Goal: Task Accomplishment & Management: Use online tool/utility

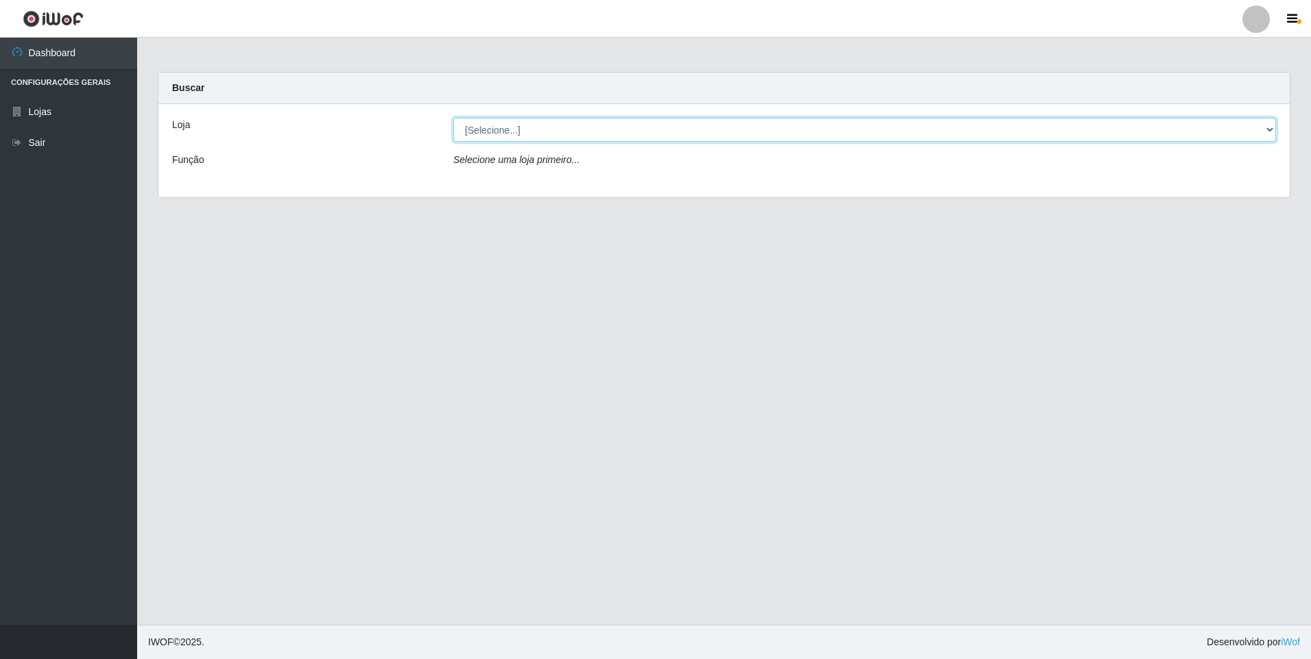
click at [1063, 129] on select "[Selecione...] Extrabom - Loja 01 Centro de Distribuição" at bounding box center [864, 130] width 823 height 24
select select "435"
click at [453, 118] on select "[Selecione...] Extrabom - Loja 01 Centro de Distribuição" at bounding box center [864, 130] width 823 height 24
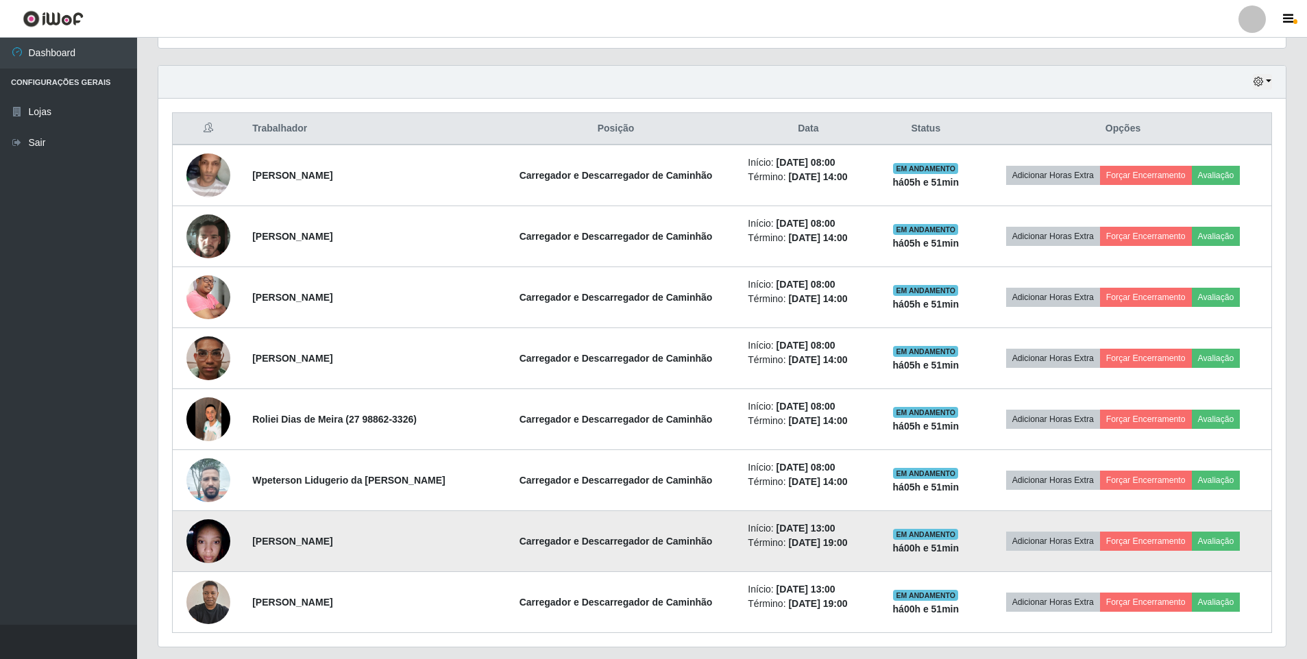
scroll to position [480, 0]
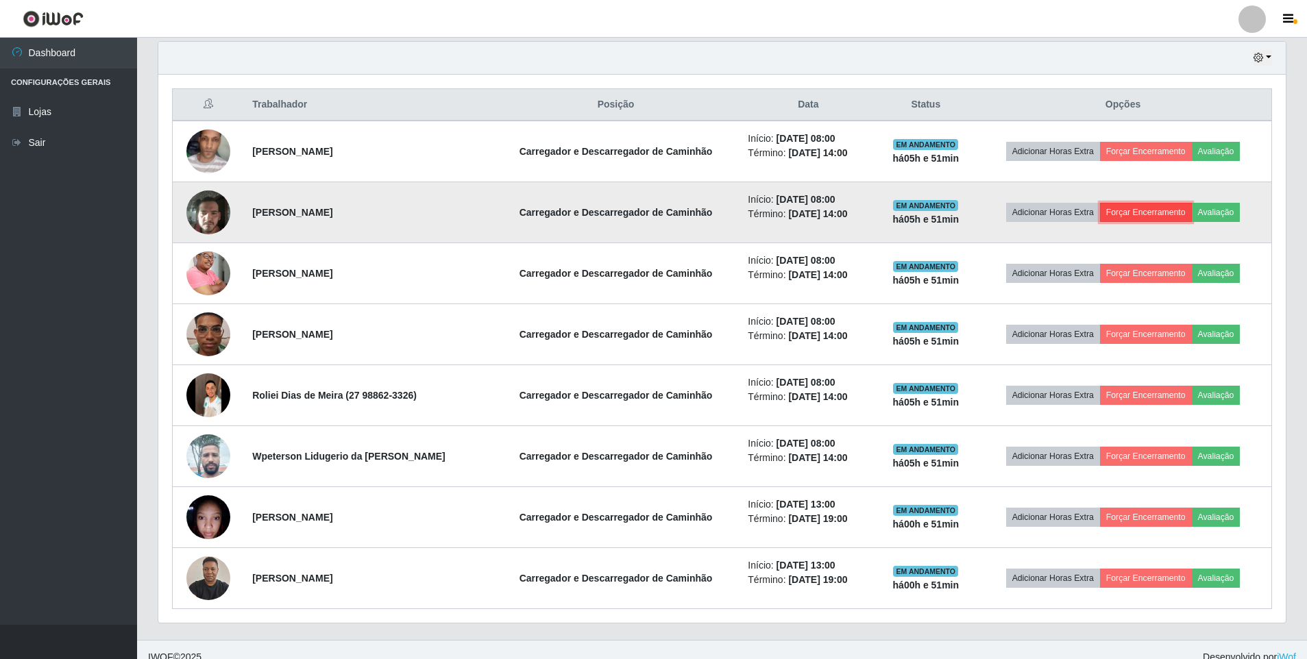
click at [1153, 210] on button "Forçar Encerramento" at bounding box center [1146, 212] width 92 height 19
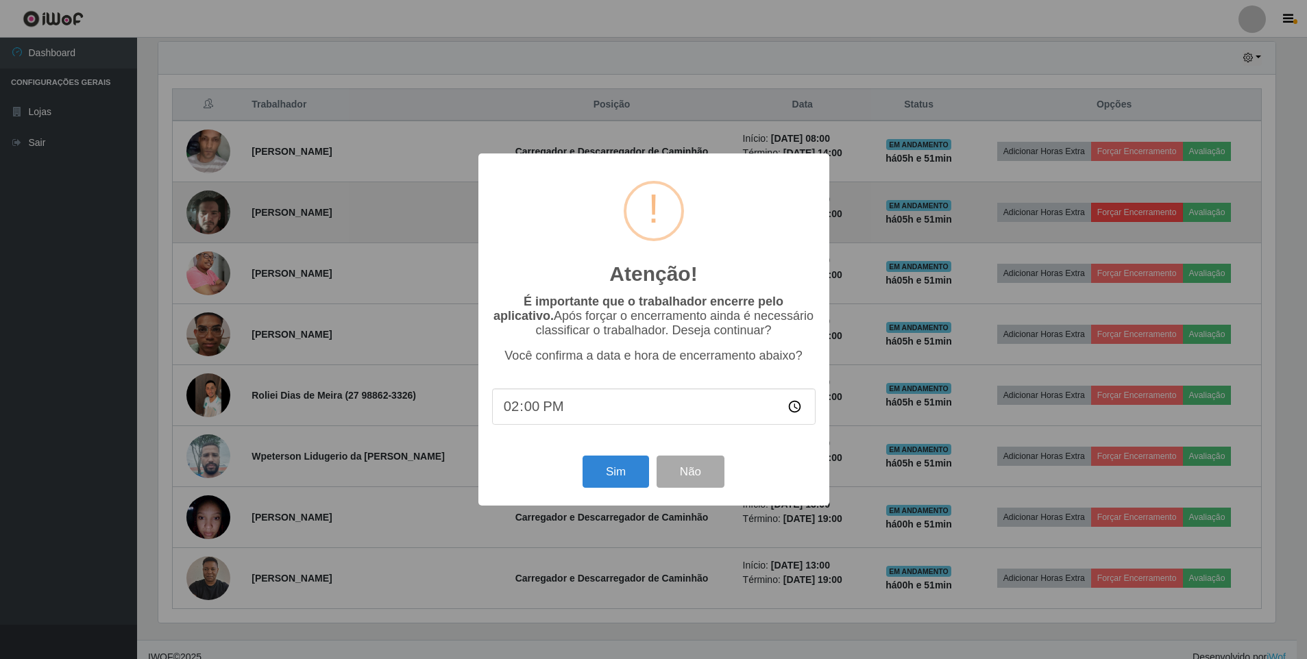
scroll to position [284, 1121]
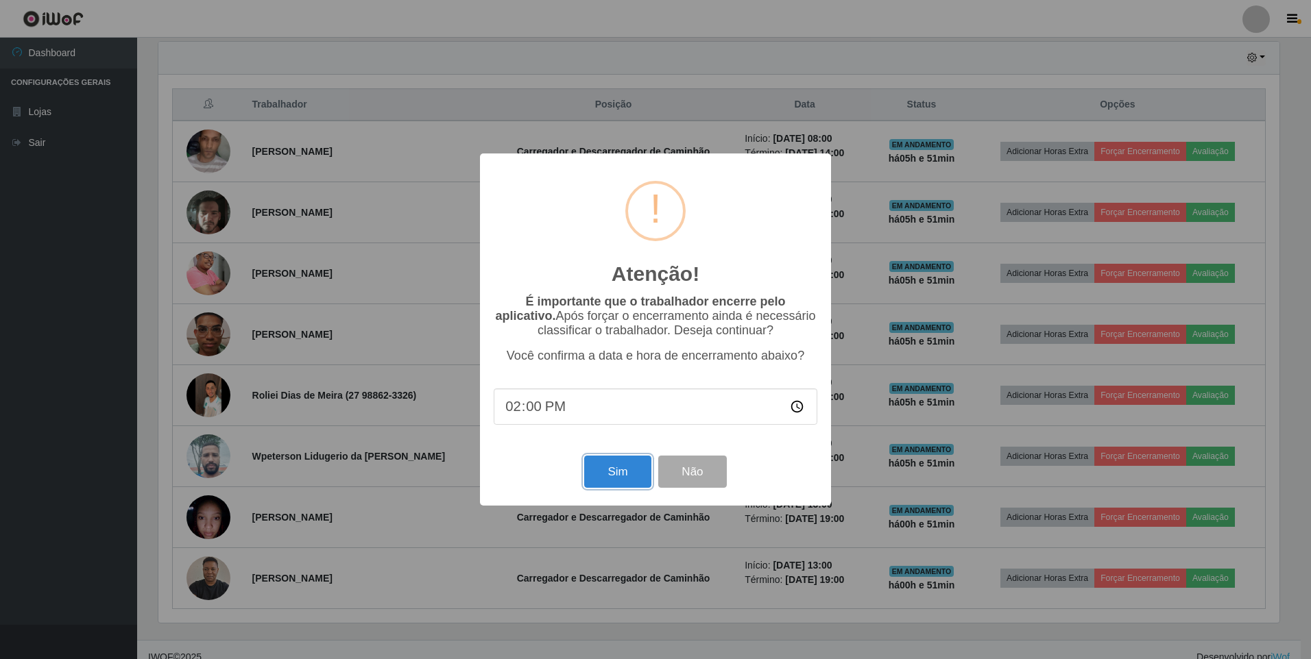
drag, startPoint x: 618, startPoint y: 473, endPoint x: 894, endPoint y: 442, distance: 277.3
click at [889, 445] on div "Atenção! × É importante que o trabalhador encerre pelo aplicativo. Após forçar …" at bounding box center [655, 329] width 1311 height 659
click at [635, 485] on button "Sim" at bounding box center [617, 472] width 66 height 32
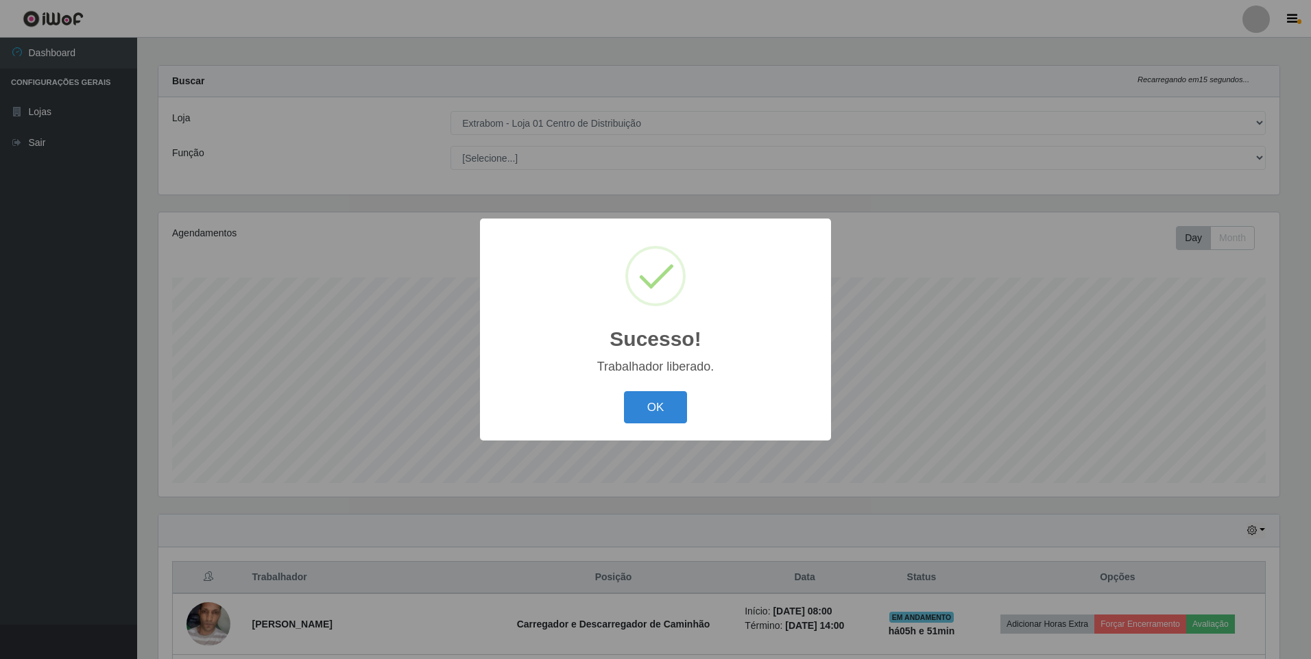
click at [689, 418] on div "OK Cancel" at bounding box center [656, 407] width 324 height 39
click at [681, 409] on button "OK" at bounding box center [656, 407] width 64 height 32
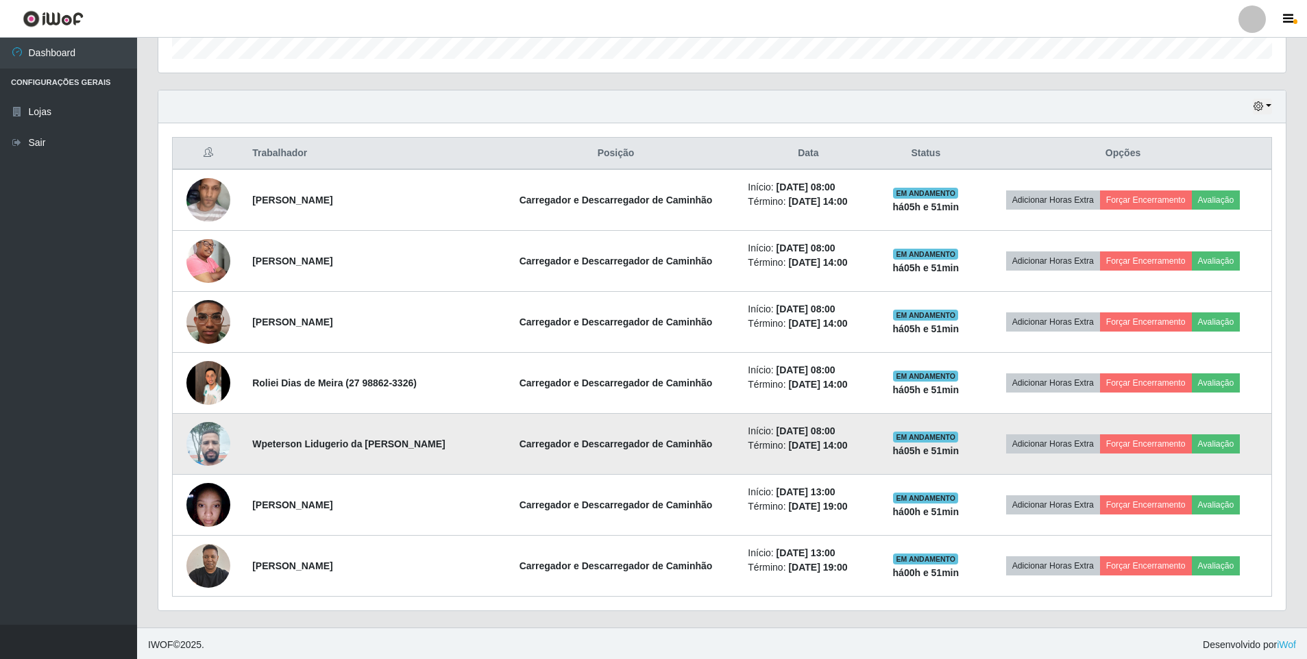
scroll to position [434, 0]
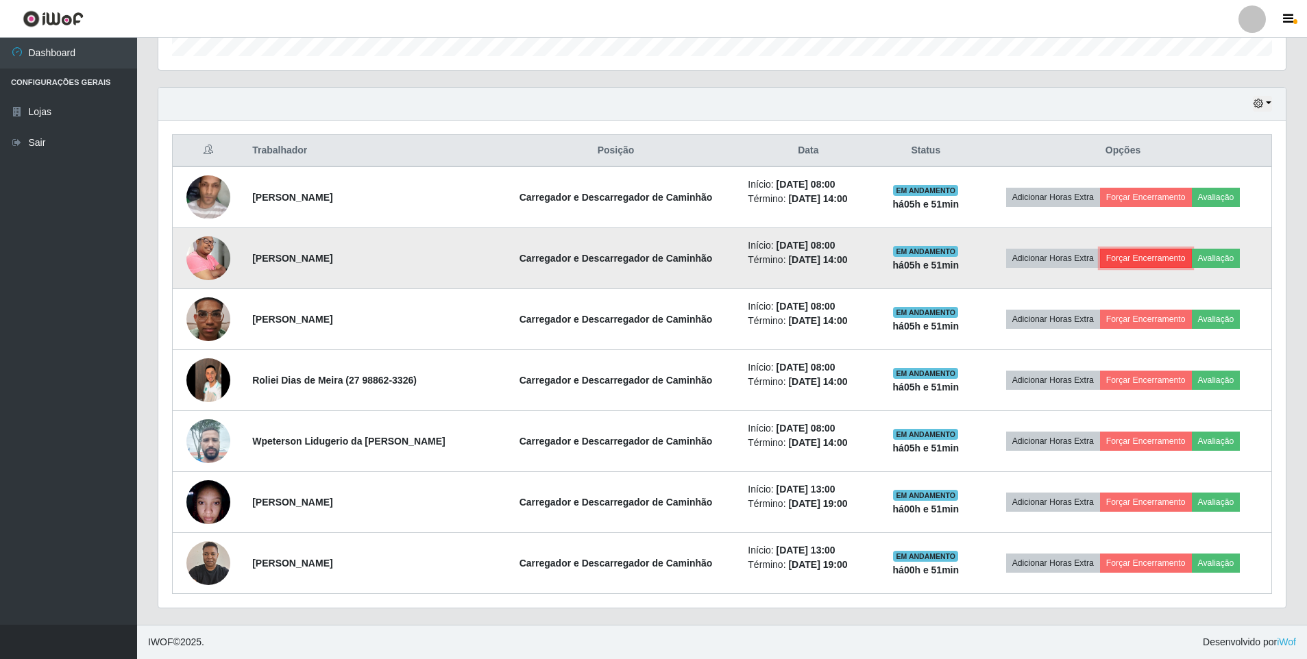
click at [1154, 258] on button "Forçar Encerramento" at bounding box center [1146, 258] width 92 height 19
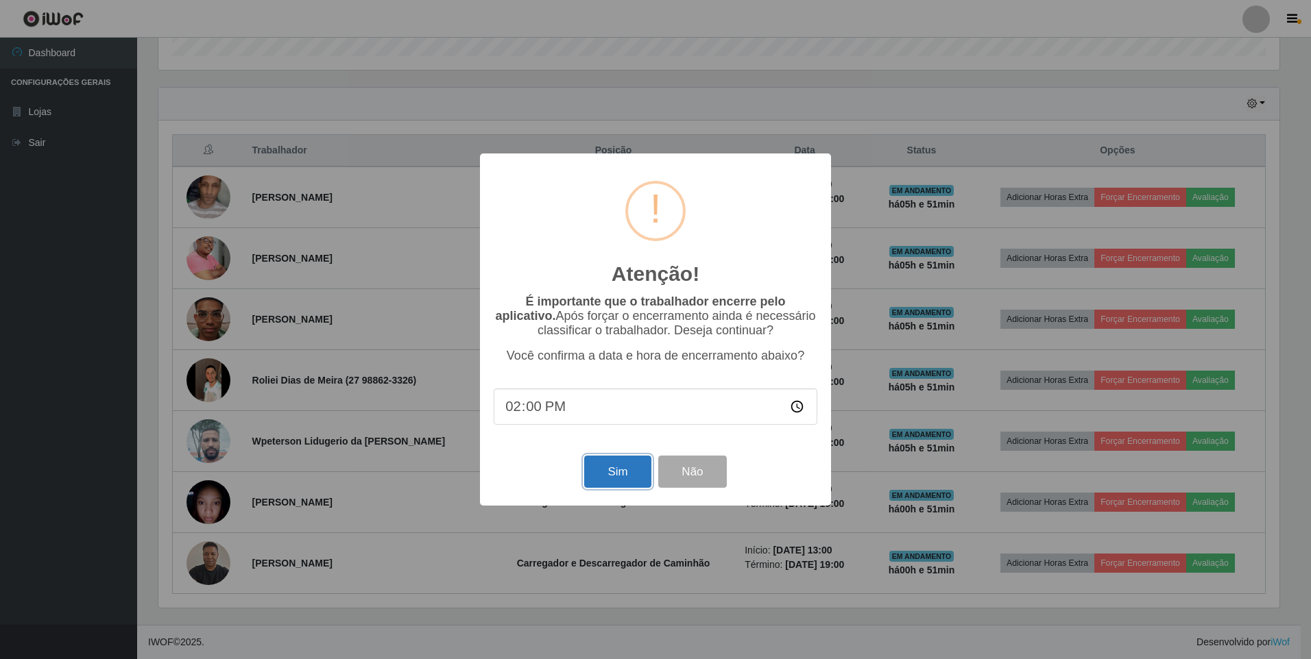
click at [616, 472] on button "Sim" at bounding box center [617, 472] width 66 height 32
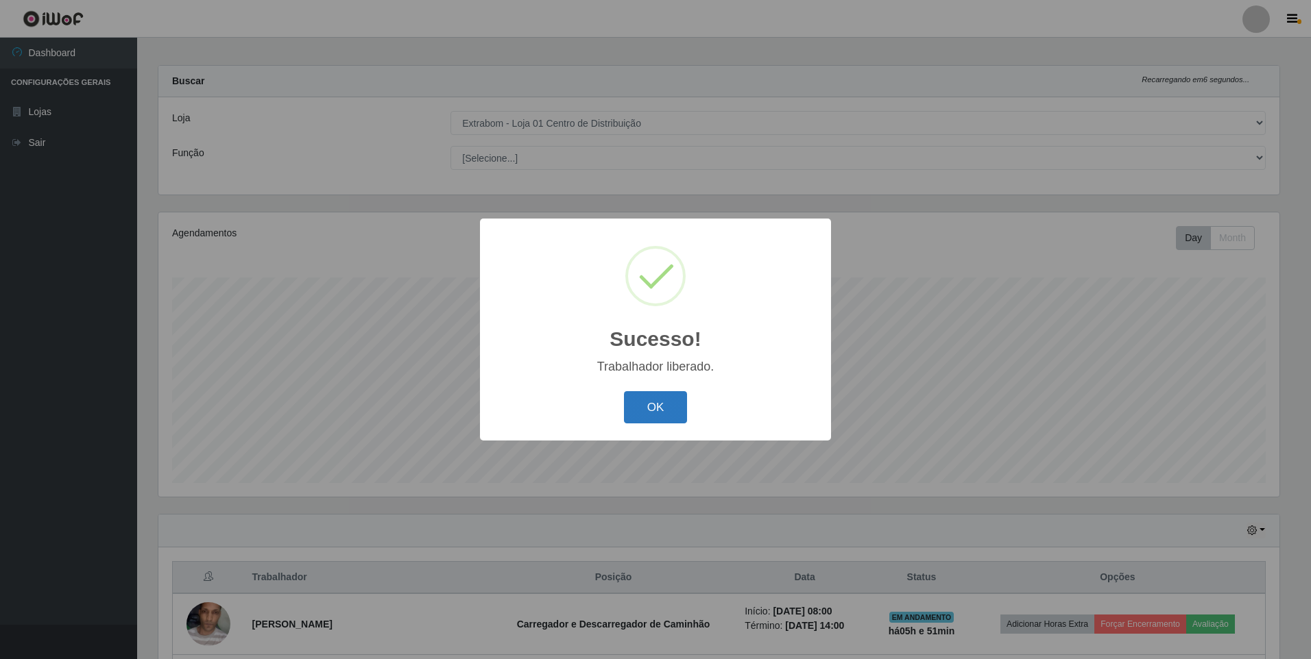
click at [672, 392] on button "OK" at bounding box center [656, 407] width 64 height 32
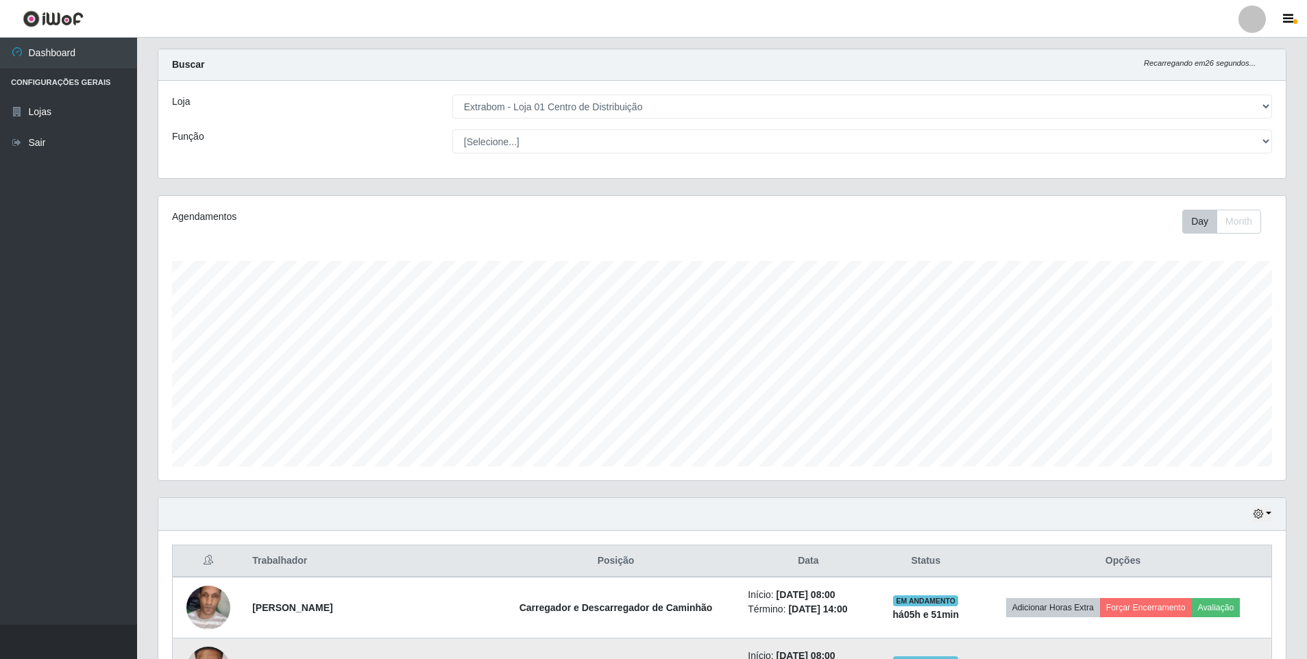
scroll to position [0, 0]
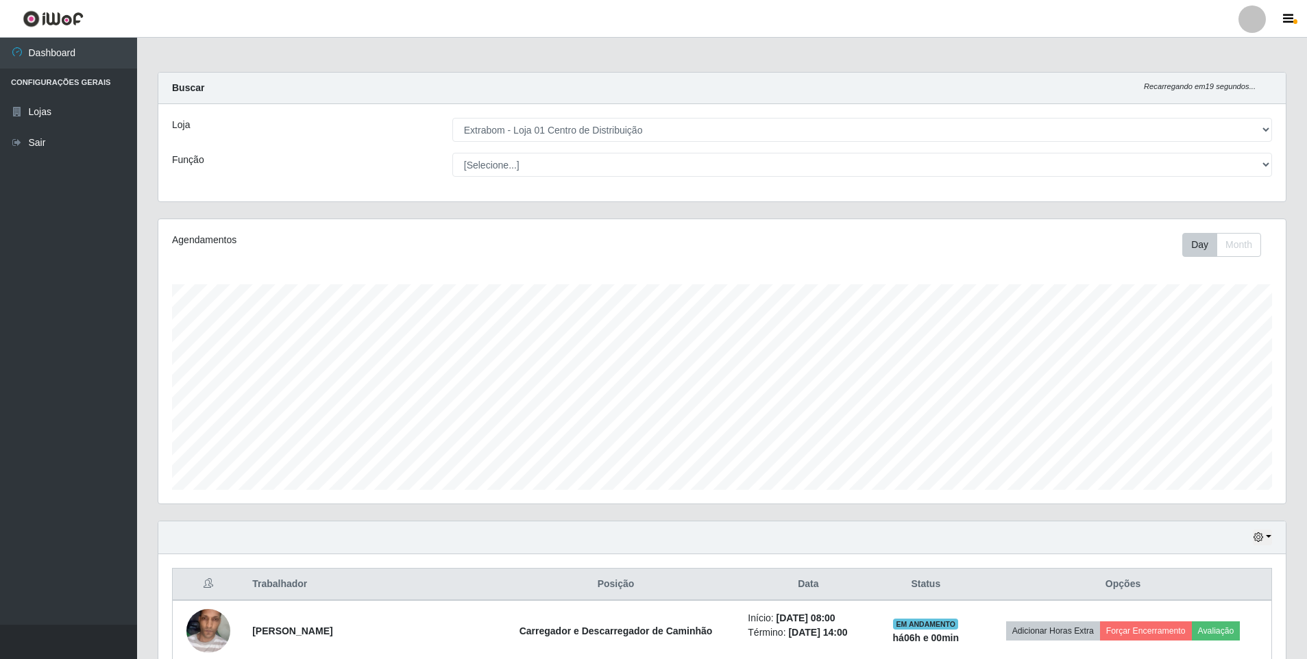
click at [1103, 64] on main "Carregando... Buscar Recarregando em 19 segundos... Loja [Selecione...] Extrabo…" at bounding box center [722, 518] width 1170 height 960
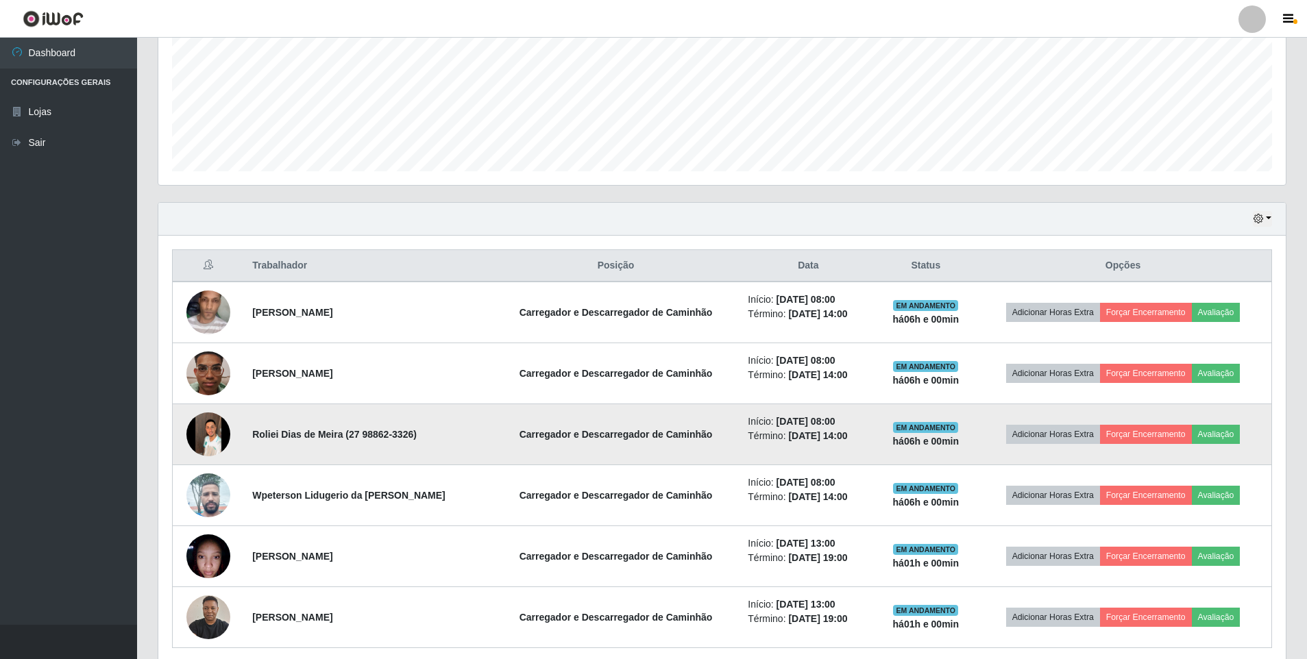
scroll to position [343, 0]
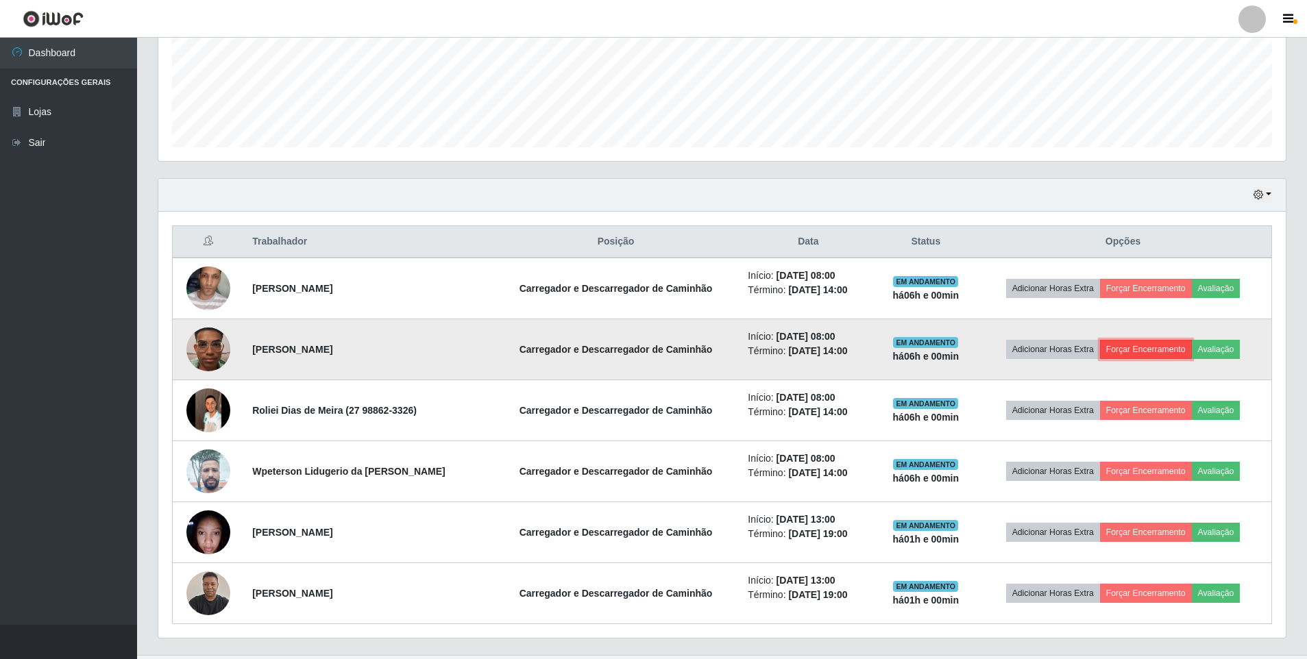
click at [1126, 344] on button "Forçar Encerramento" at bounding box center [1146, 349] width 92 height 19
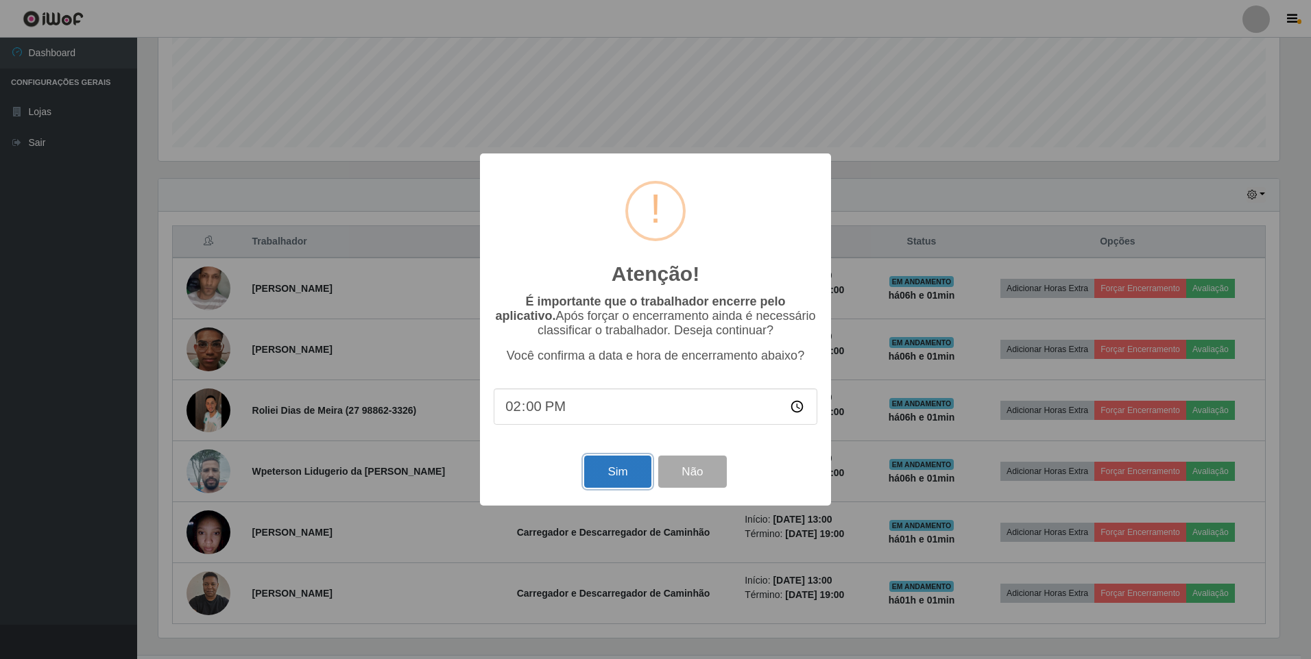
click at [635, 468] on button "Sim" at bounding box center [617, 472] width 66 height 32
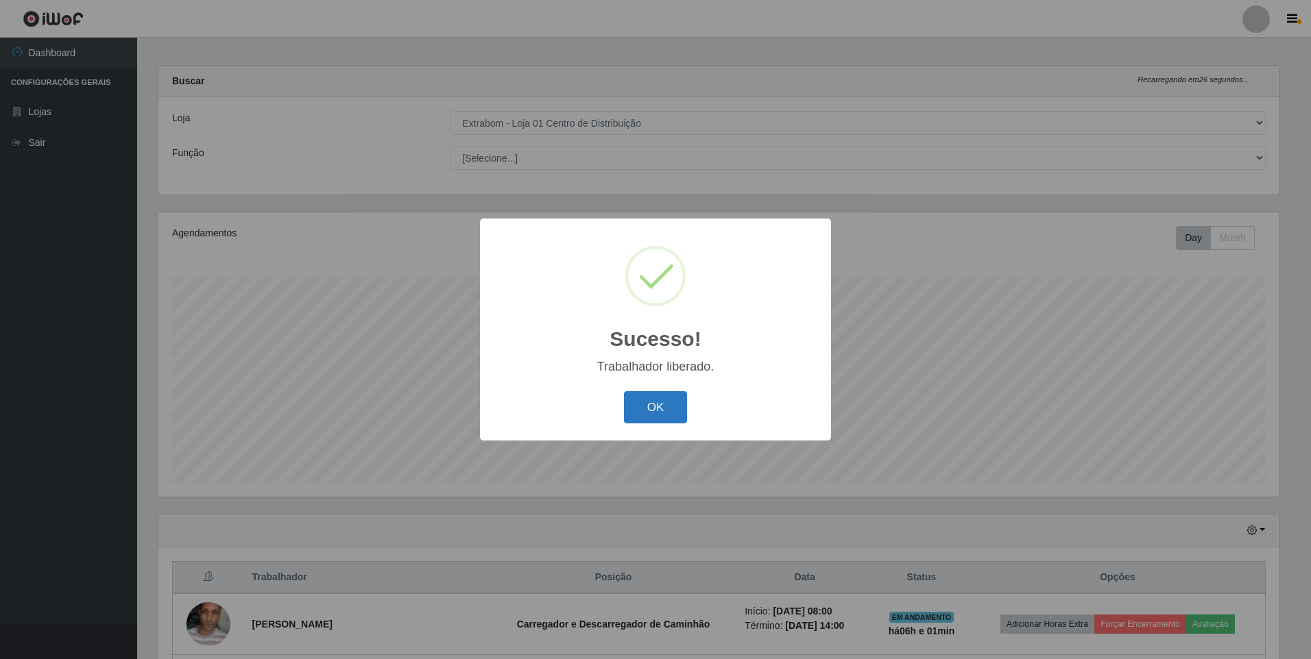
click at [646, 419] on button "OK" at bounding box center [656, 407] width 64 height 32
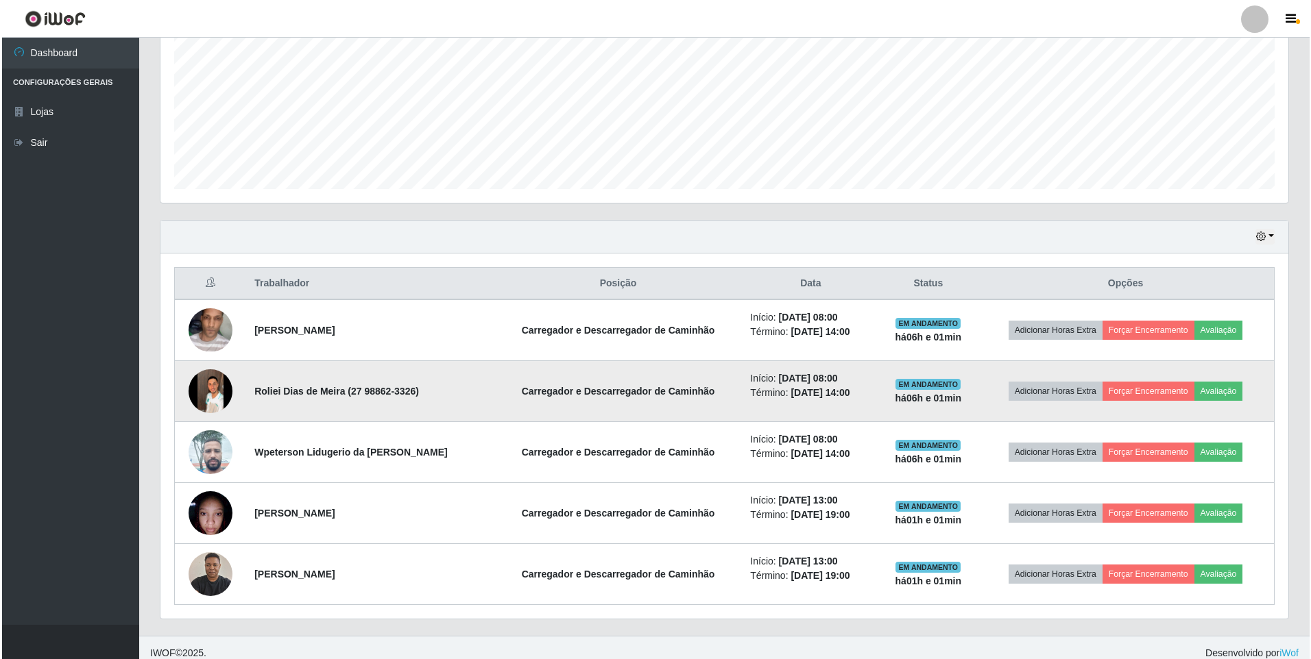
scroll to position [312, 0]
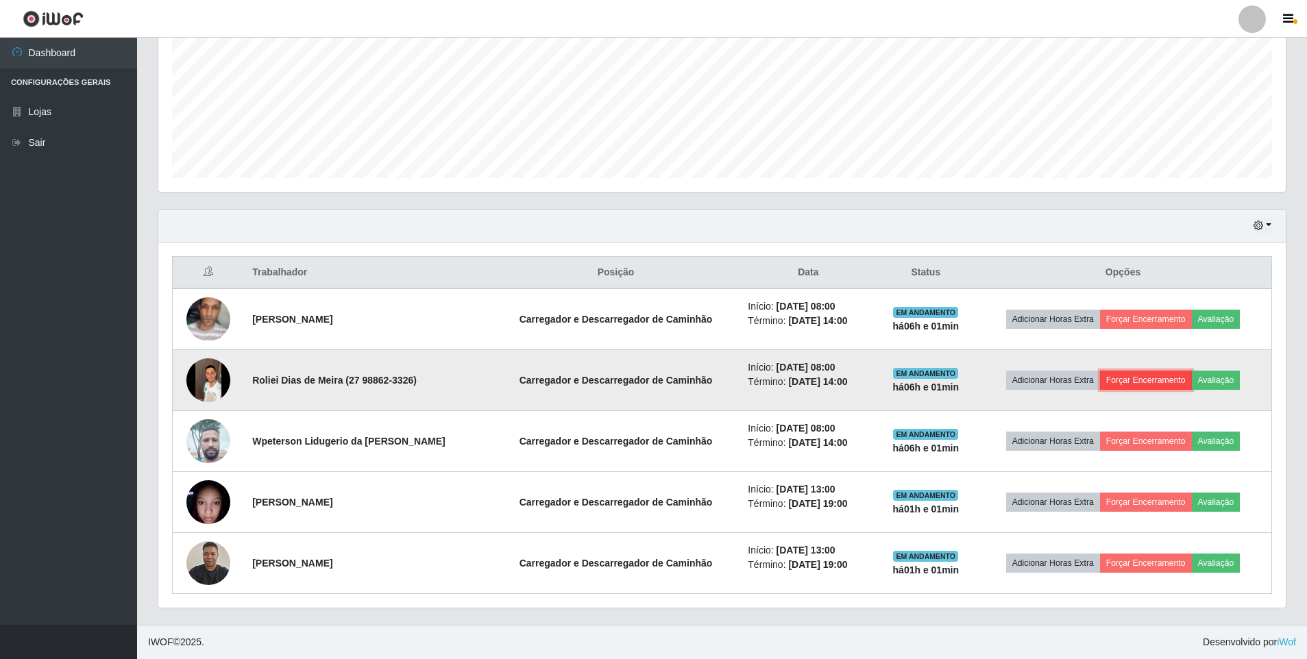
click at [1150, 377] on button "Forçar Encerramento" at bounding box center [1146, 380] width 92 height 19
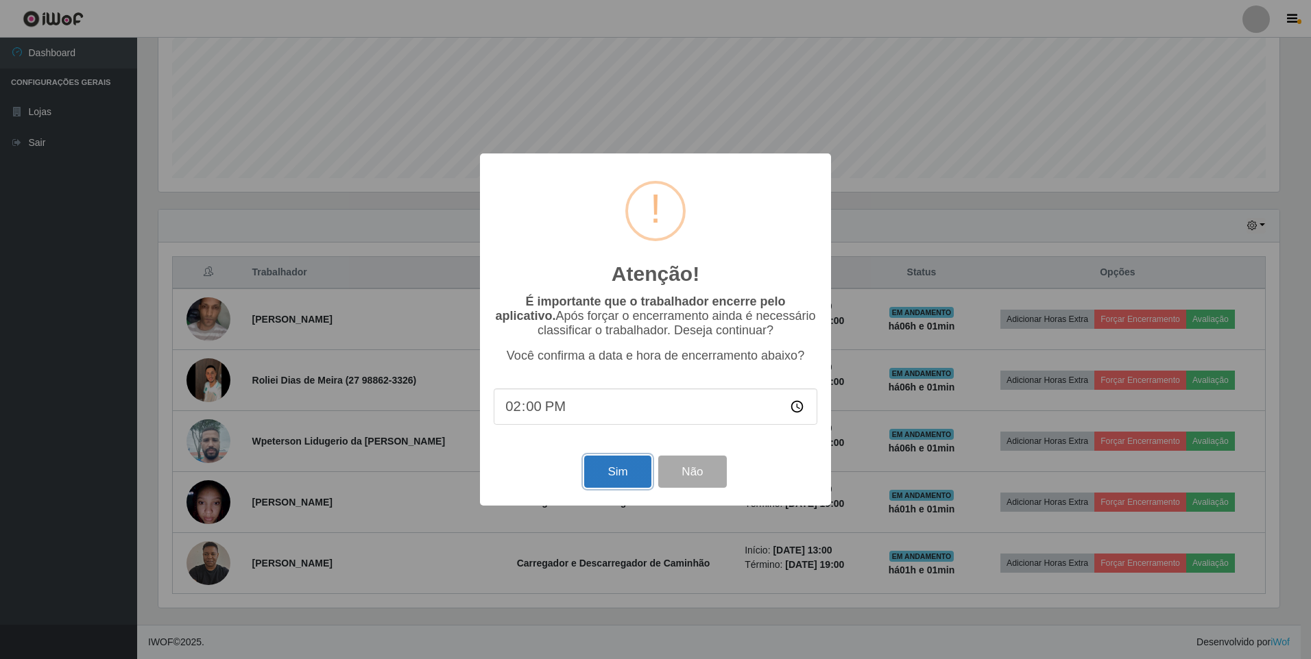
click at [597, 481] on button "Sim" at bounding box center [617, 472] width 66 height 32
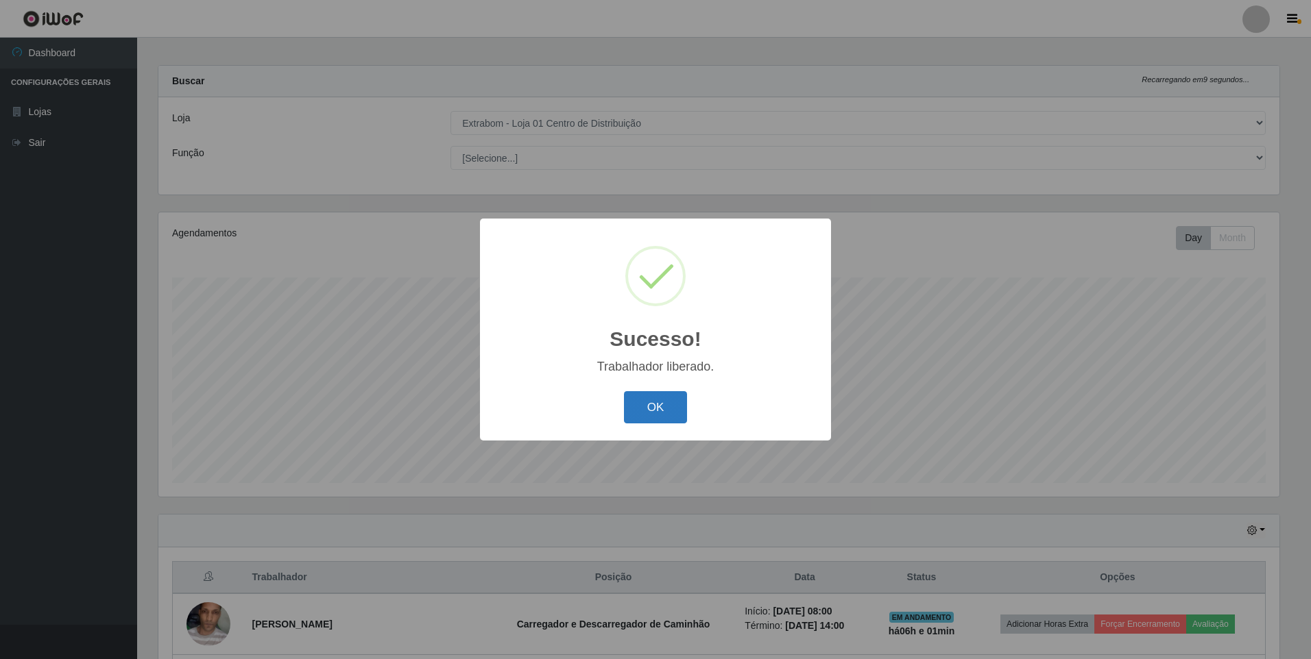
click at [635, 406] on button "OK" at bounding box center [656, 407] width 64 height 32
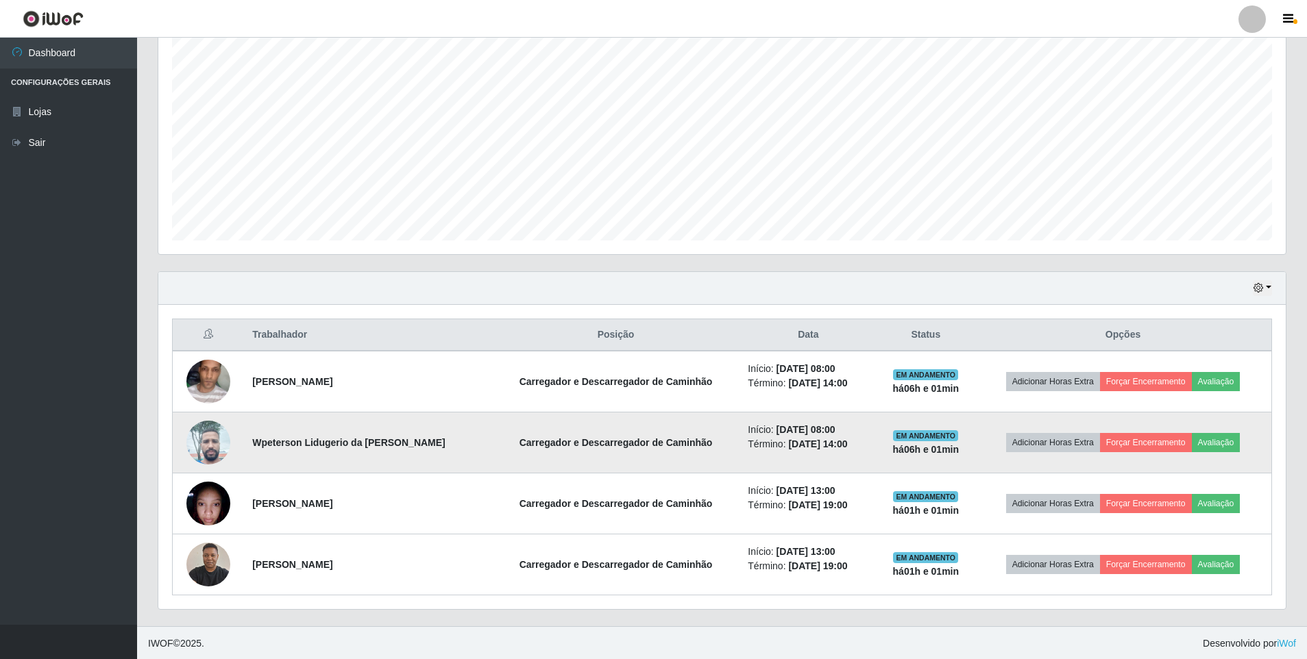
scroll to position [251, 0]
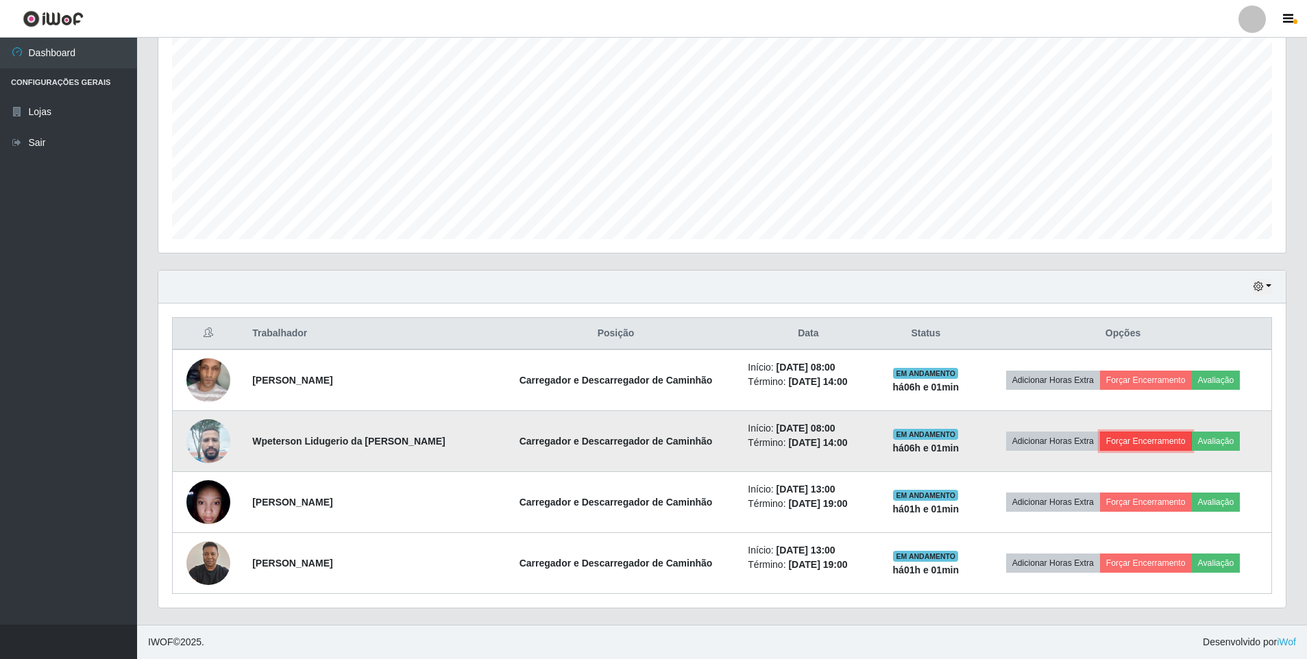
click at [1133, 448] on button "Forçar Encerramento" at bounding box center [1146, 441] width 92 height 19
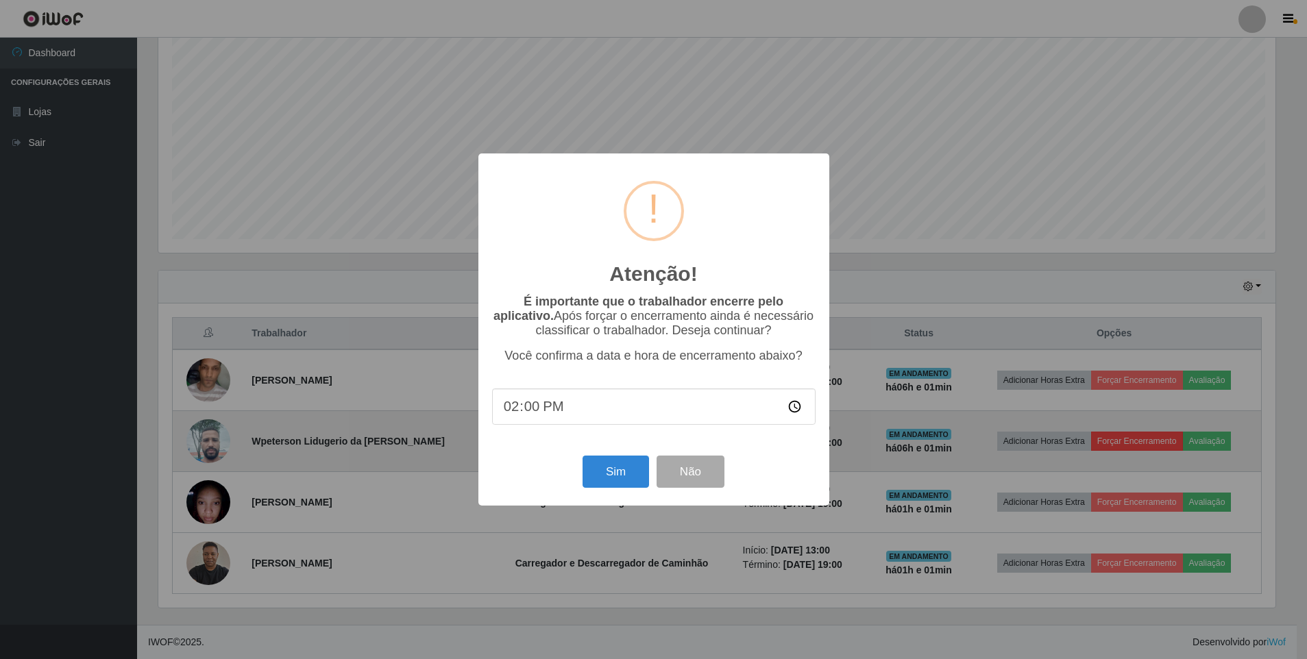
scroll to position [284, 1121]
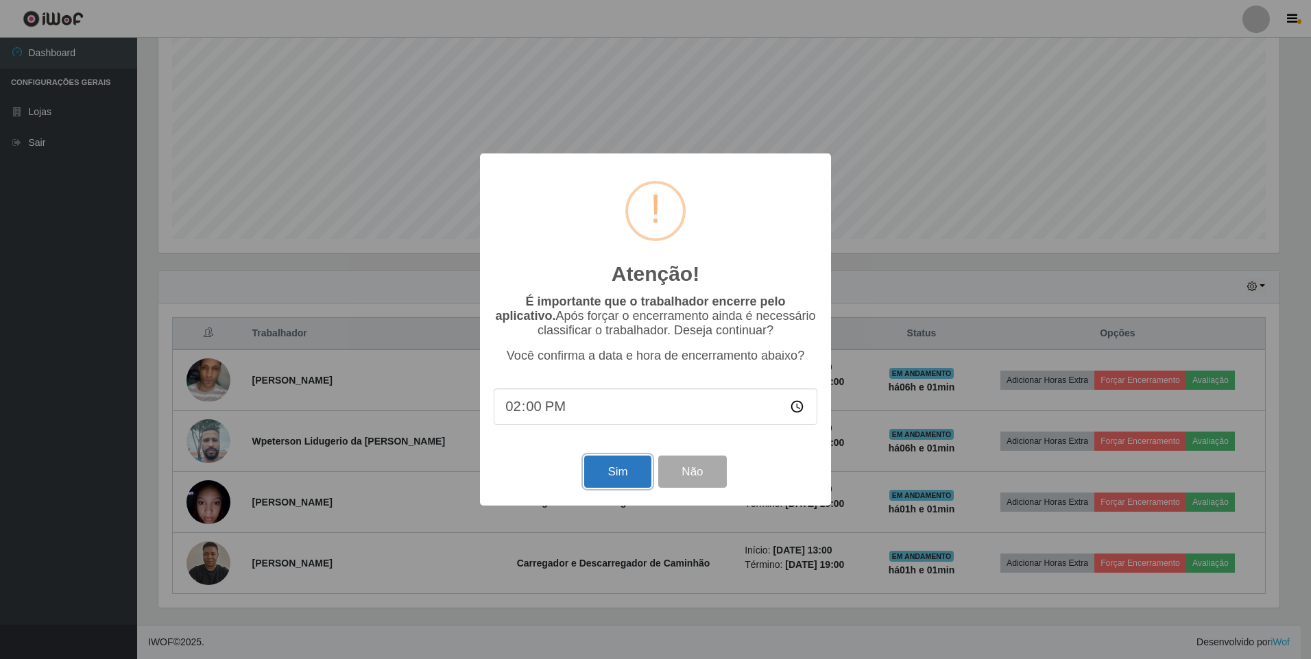
click at [631, 471] on button "Sim" at bounding box center [617, 472] width 66 height 32
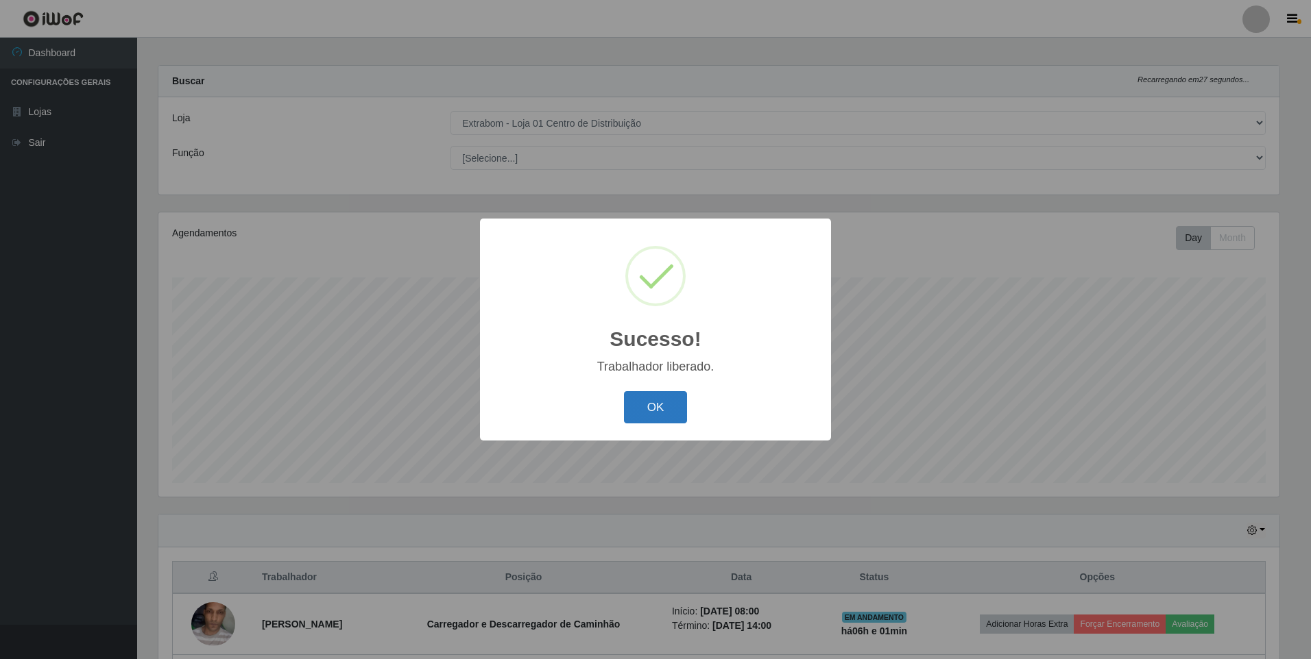
click at [671, 419] on button "OK" at bounding box center [656, 407] width 64 height 32
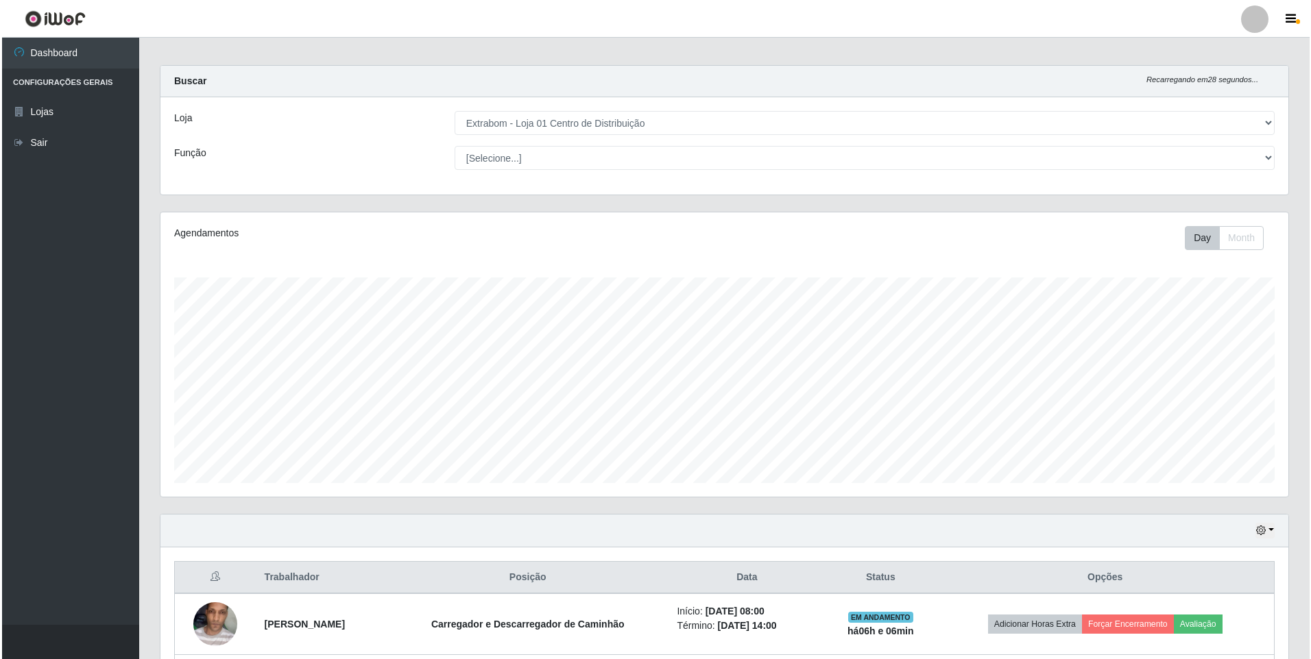
scroll to position [190, 0]
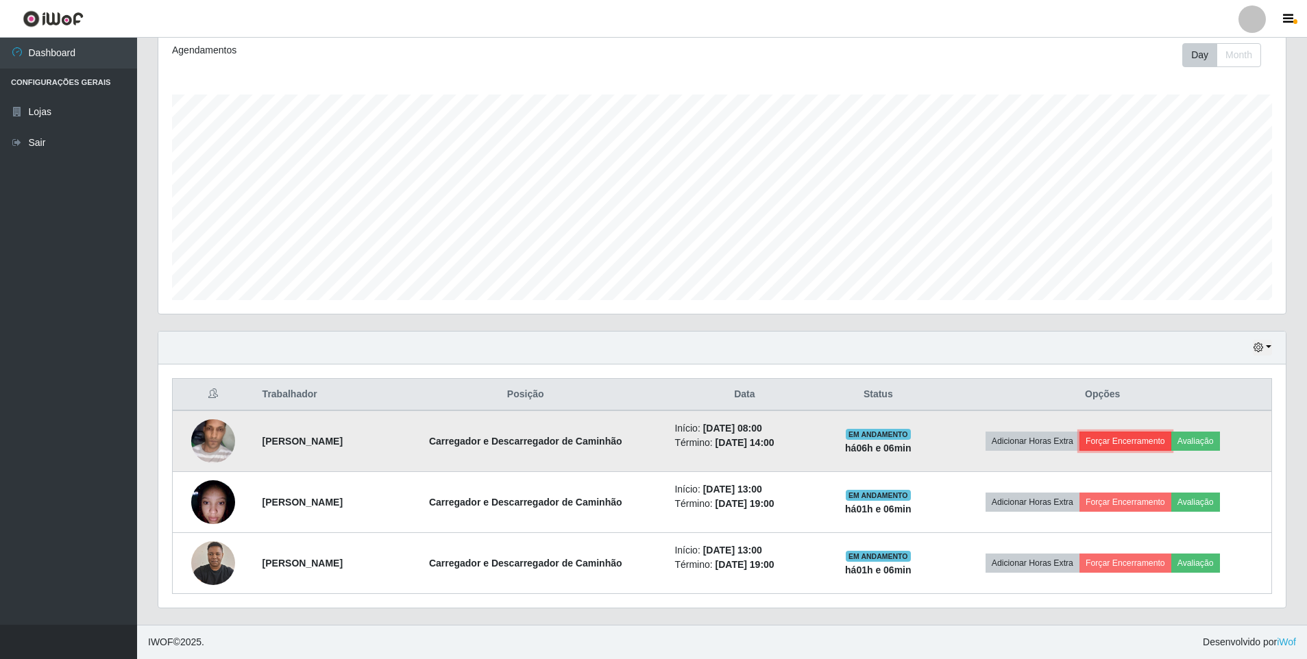
click at [1123, 445] on button "Forçar Encerramento" at bounding box center [1126, 441] width 92 height 19
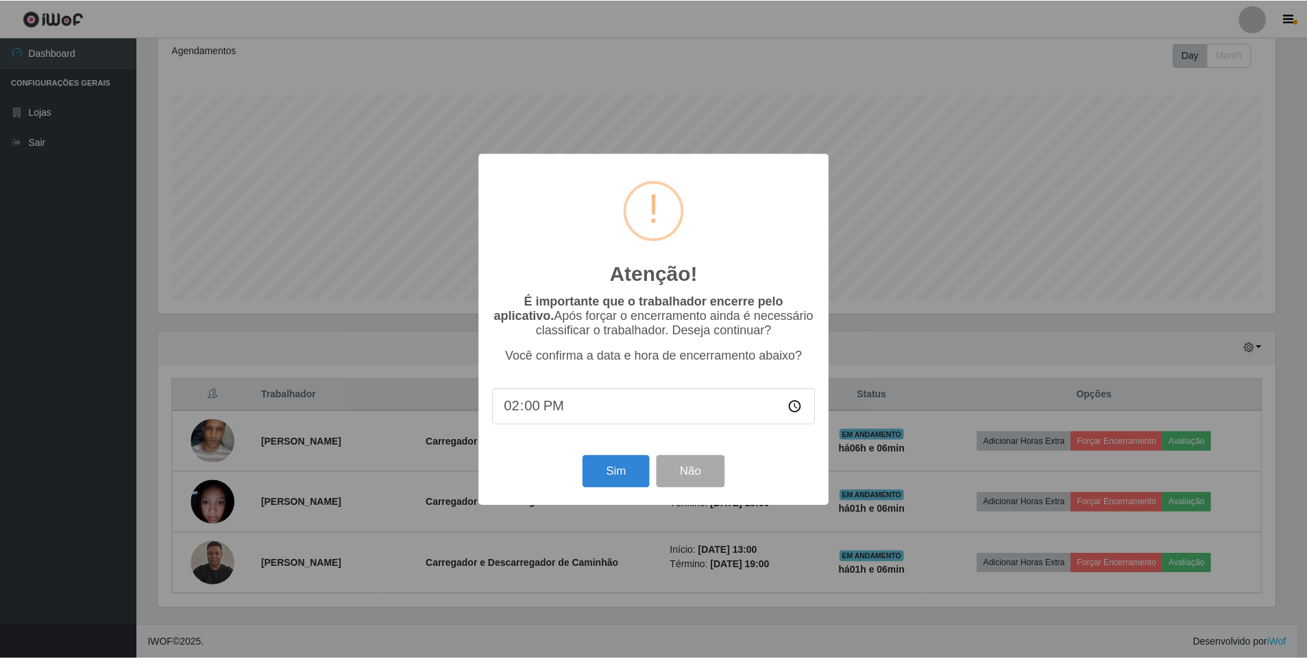
scroll to position [284, 1121]
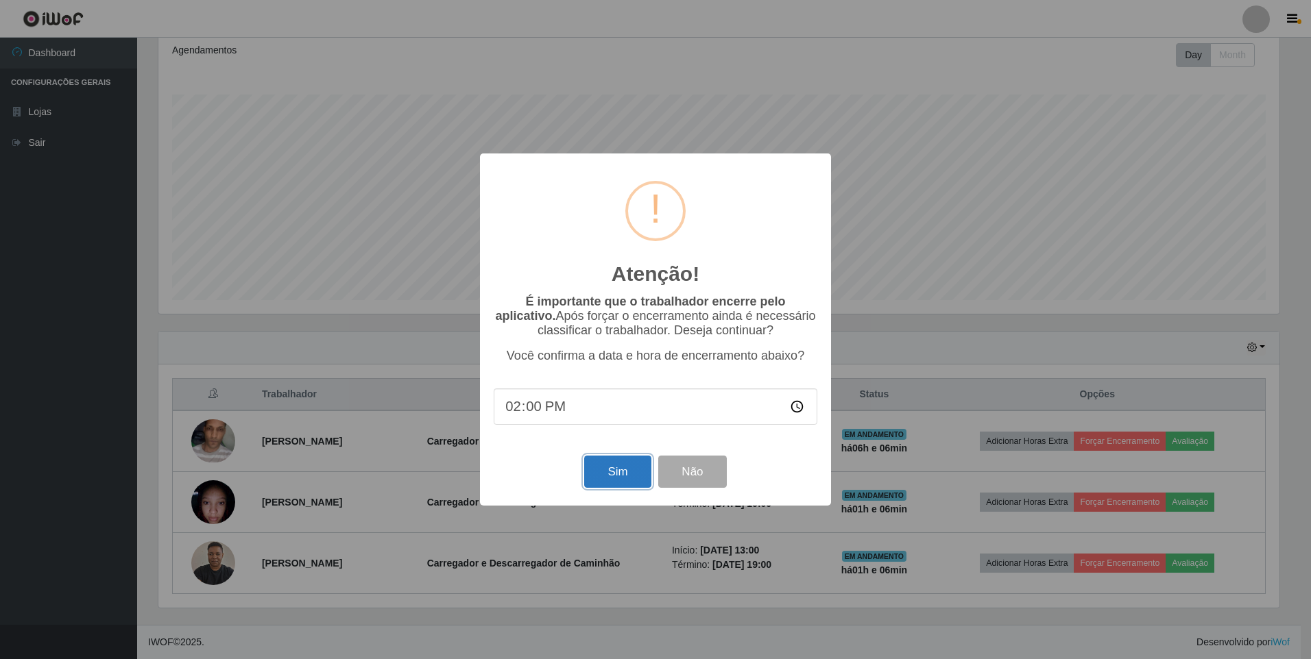
click at [615, 469] on button "Sim" at bounding box center [617, 472] width 66 height 32
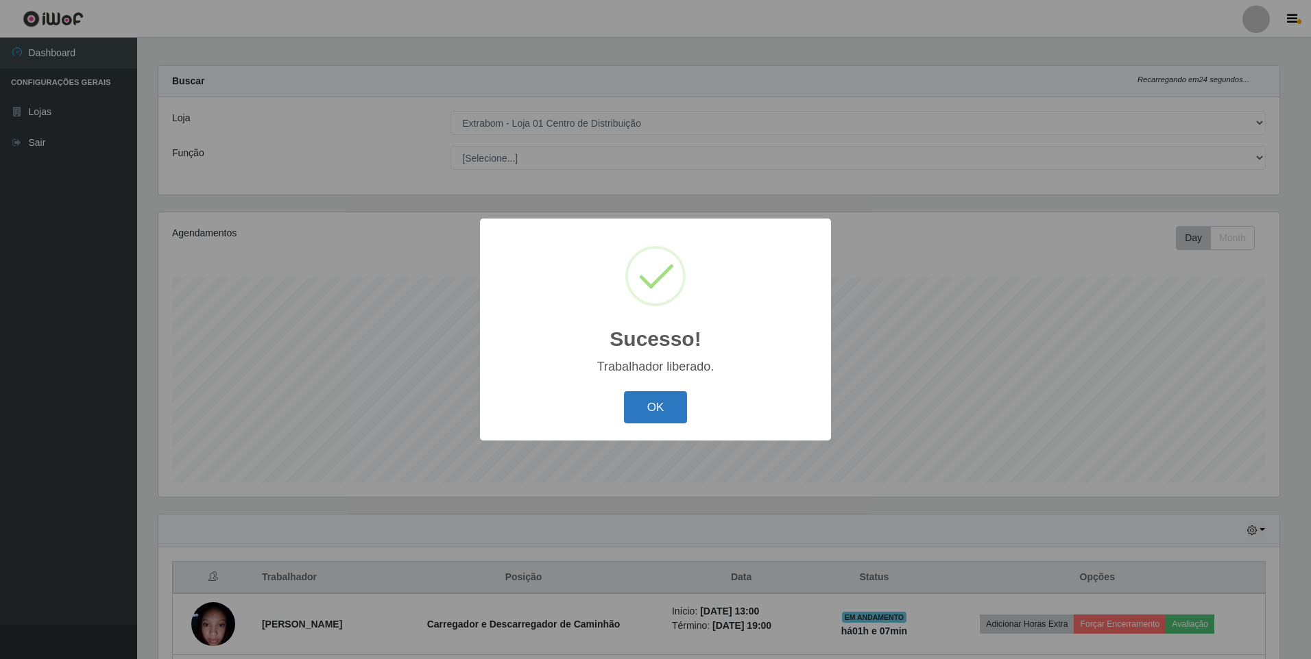
click at [666, 417] on button "OK" at bounding box center [656, 407] width 64 height 32
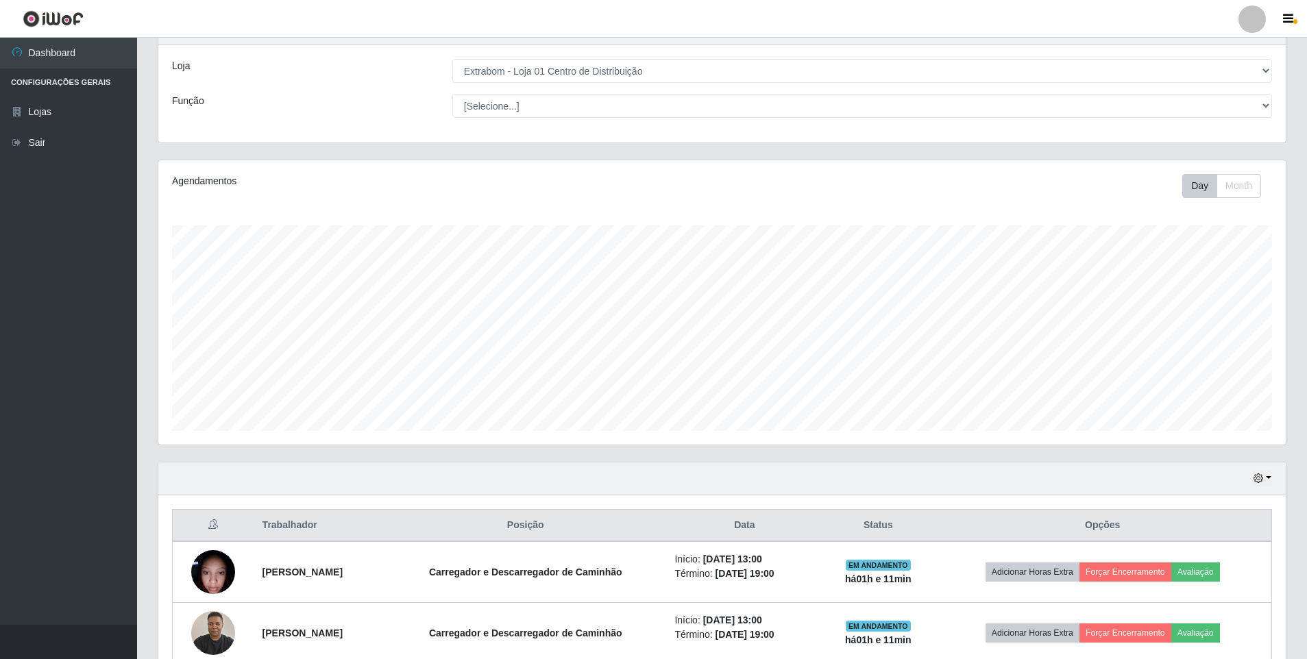
scroll to position [129, 0]
